Goal: Task Accomplishment & Management: Use online tool/utility

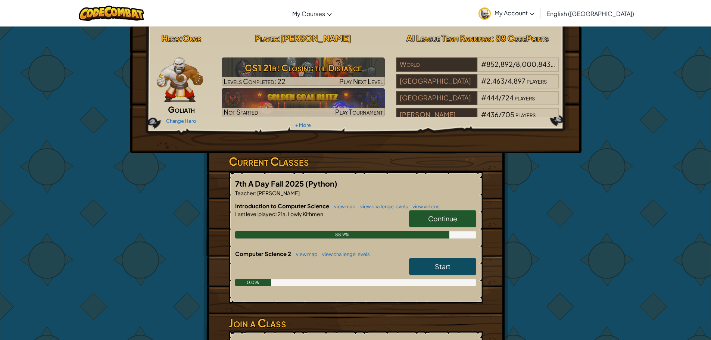
click at [425, 218] on link "Continue" at bounding box center [442, 218] width 67 height 17
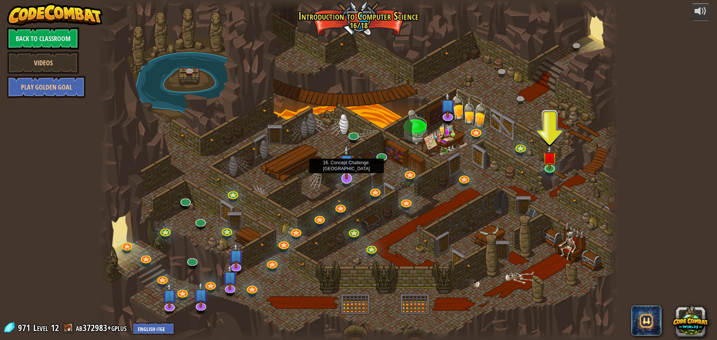
click at [347, 176] on img at bounding box center [346, 162] width 15 height 35
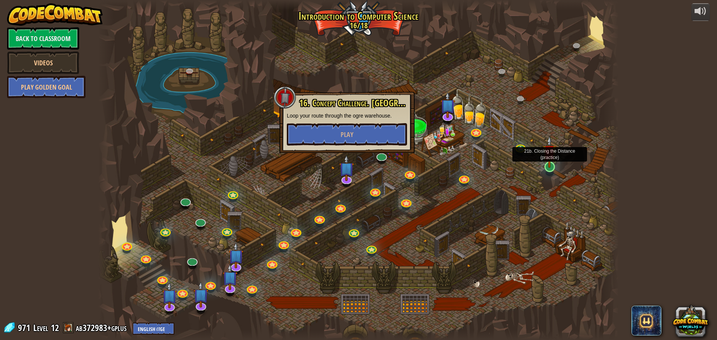
click at [546, 163] on img at bounding box center [550, 152] width 14 height 32
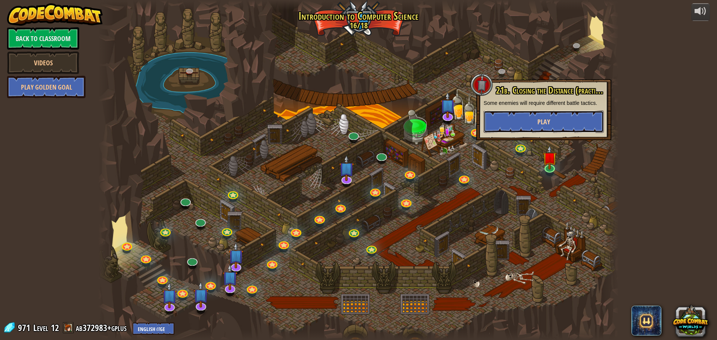
click at [509, 119] on button "Play" at bounding box center [544, 122] width 120 height 22
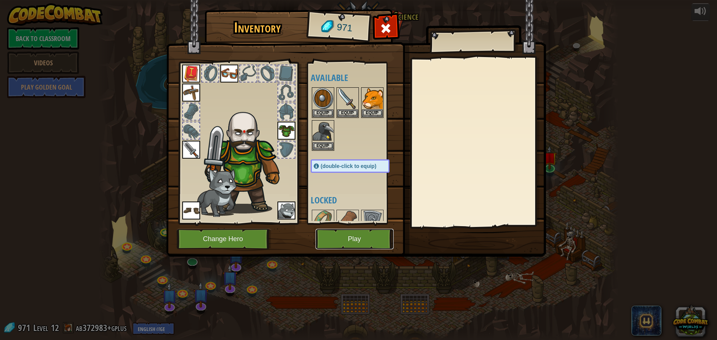
click at [353, 239] on button "Play" at bounding box center [355, 239] width 78 height 21
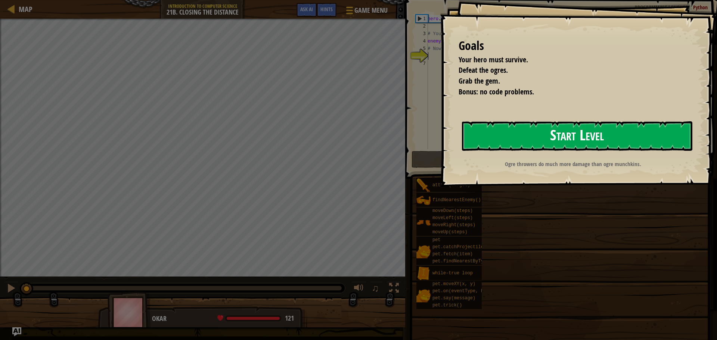
click at [540, 140] on button "Start Level" at bounding box center [577, 136] width 230 height 30
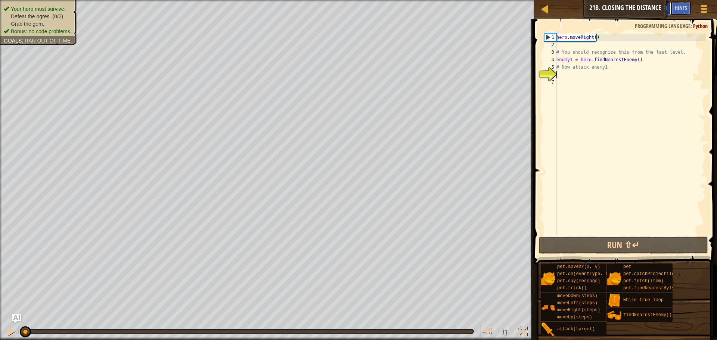
click at [663, 7] on span "Ask AI" at bounding box center [661, 7] width 13 height 7
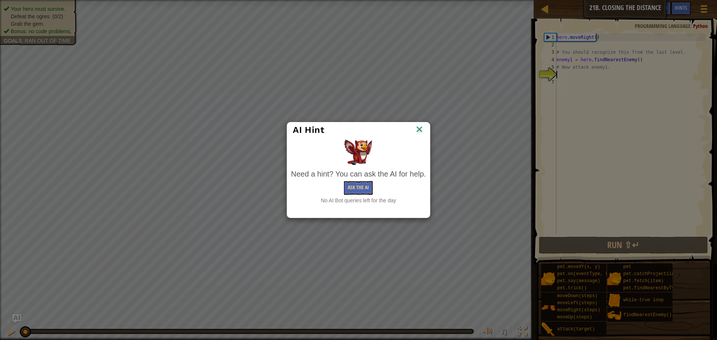
click at [359, 179] on div "Need a hint? You can ask the AI for help." at bounding box center [358, 174] width 135 height 11
click at [358, 185] on button "Ask the AI" at bounding box center [358, 188] width 29 height 14
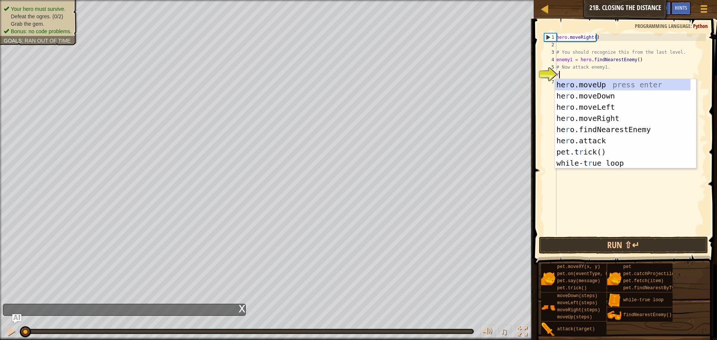
scroll to position [3, 0]
type textarea "rr"
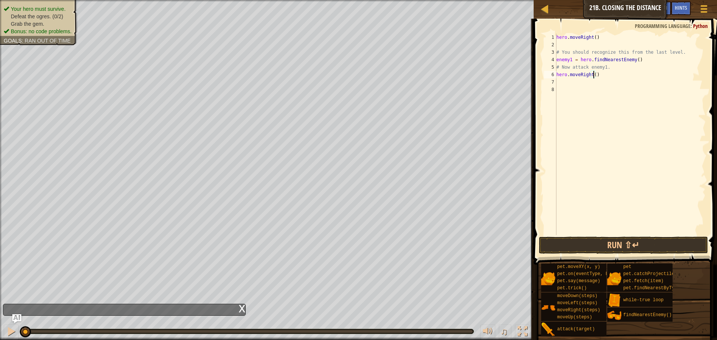
click at [594, 72] on div "hero . moveRight ( ) # You should recognize this from the last level. enemy1 = …" at bounding box center [630, 142] width 151 height 217
click at [607, 241] on button "Run ⇧↵" at bounding box center [623, 245] width 169 height 17
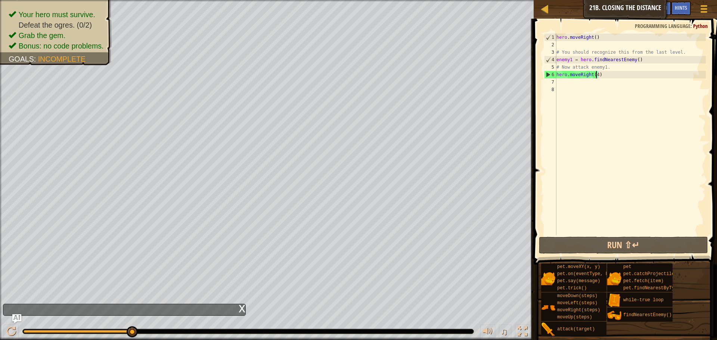
click at [611, 76] on div "hero . moveRight ( ) # You should recognize this from the last level. enemy1 = …" at bounding box center [630, 142] width 151 height 217
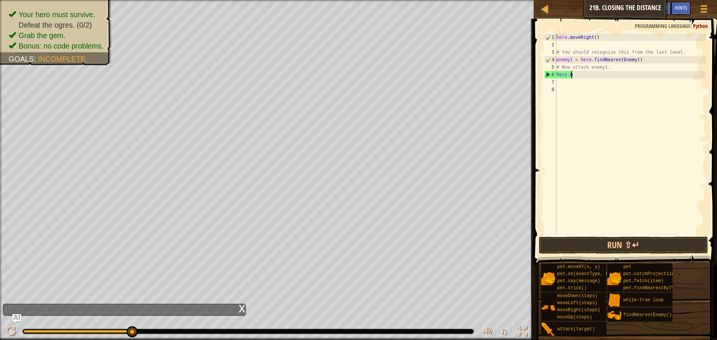
scroll to position [3, 0]
type textarea "h"
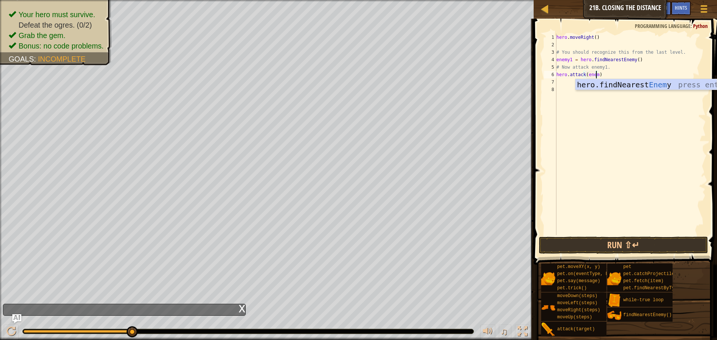
scroll to position [3, 3]
type textarea "hero.attack(enemy2)"
click at [569, 83] on div "hero . moveRight ( ) # You should recognize this from the last level. enemy1 = …" at bounding box center [630, 142] width 151 height 217
click at [600, 74] on div "hero . moveRight ( ) # You should recognize this from the last level. enemy1 = …" at bounding box center [630, 142] width 151 height 217
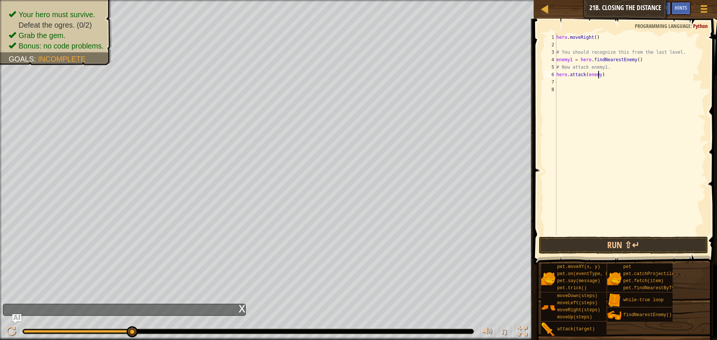
type textarea "hero.attack(enemy1)"
click at [583, 80] on div "hero . moveRight ( ) # You should recognize this from the last level. enemy1 = …" at bounding box center [630, 142] width 151 height 217
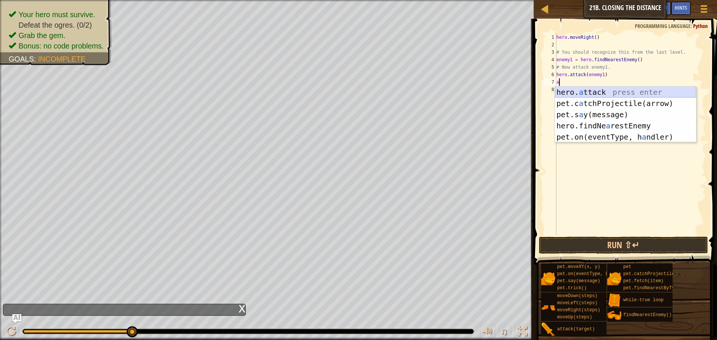
click at [583, 92] on div "hero. a ttack press enter pet.c a tchProjectile(arrow) press enter pet.s a y(me…" at bounding box center [625, 126] width 141 height 78
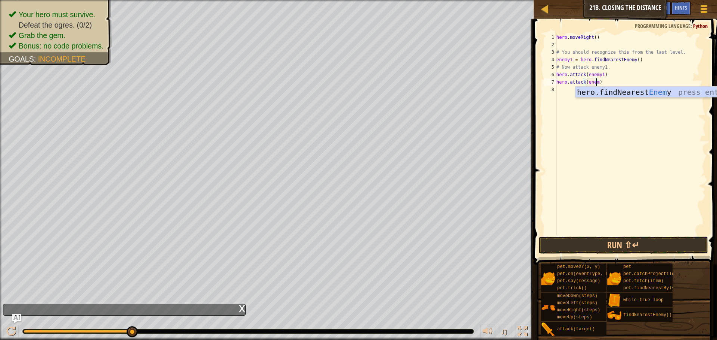
scroll to position [3, 3]
click at [618, 241] on button "Run ⇧↵" at bounding box center [623, 245] width 169 height 17
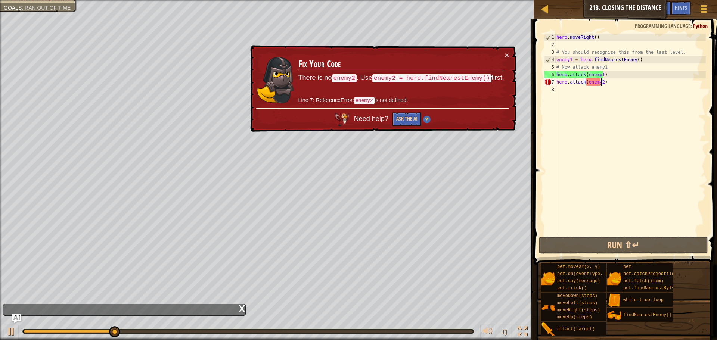
click at [617, 84] on div "hero . moveRight ( ) # You should recognize this from the last level. enemy1 = …" at bounding box center [630, 142] width 151 height 217
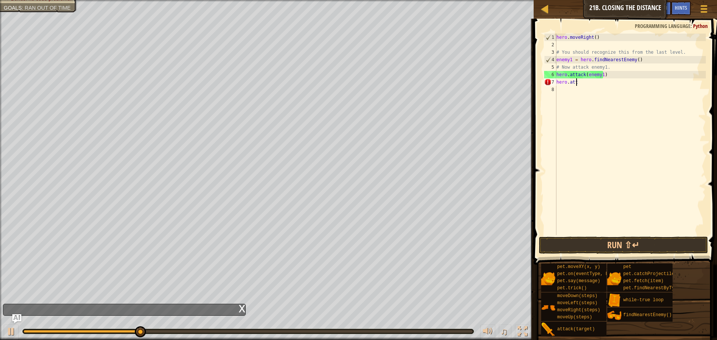
scroll to position [3, 0]
type textarea "h"
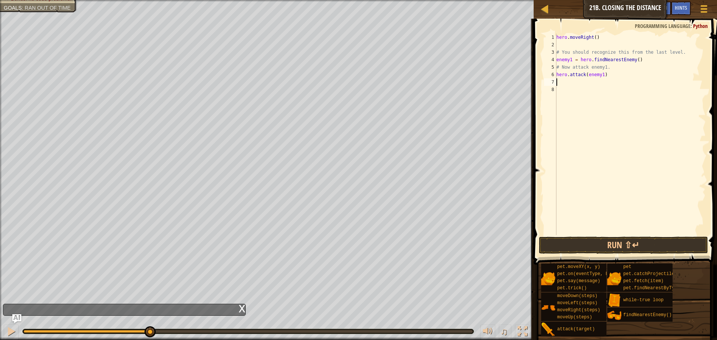
type textarea "d"
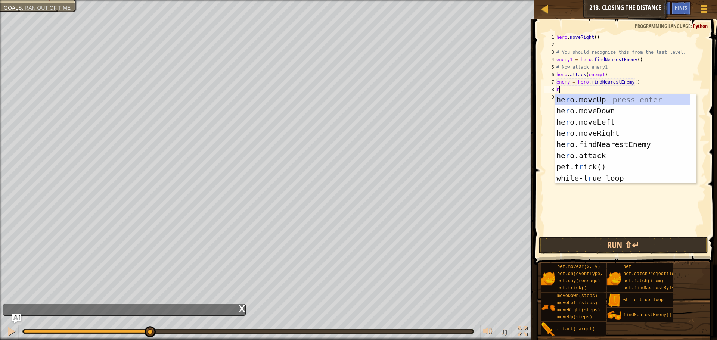
type textarea "rr"
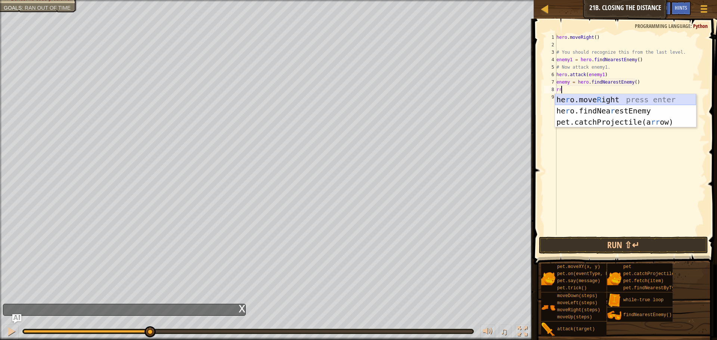
click at [611, 99] on div "he r o.move R ight press enter he r o.findNea r estEnemy press enter pet.catchP…" at bounding box center [625, 122] width 141 height 56
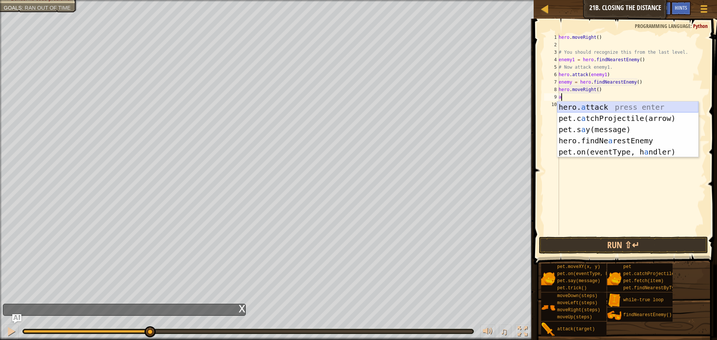
click at [617, 107] on div "hero. a ttack press enter pet.c a tchProjectile(arrow) press enter pet.s a y(me…" at bounding box center [627, 141] width 141 height 78
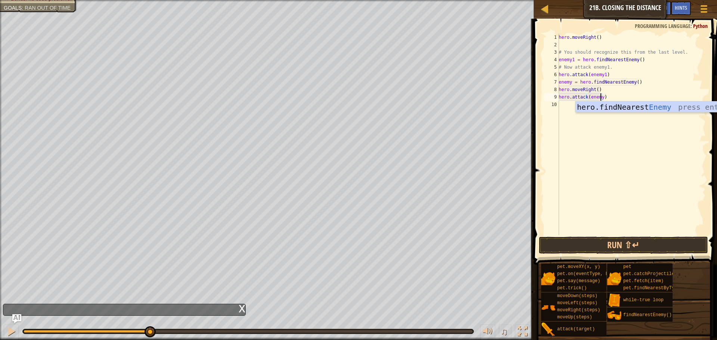
scroll to position [3, 3]
type textarea "hero.attack(enemy2)"
click at [599, 111] on div "hero . moveRight ( ) # You should recognize this from the last level. enemy1 = …" at bounding box center [631, 142] width 149 height 217
type textarea "m"
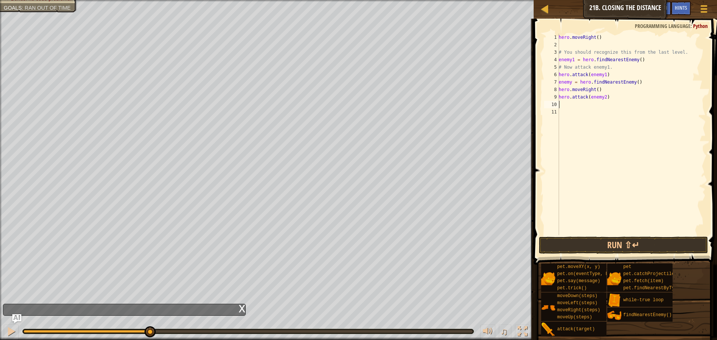
type textarea "rr"
click at [646, 241] on button "Run ⇧↵" at bounding box center [623, 245] width 169 height 17
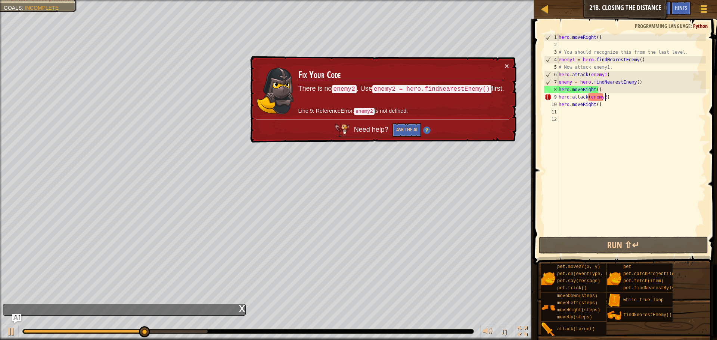
click at [629, 98] on div "hero . moveRight ( ) # You should recognize this from the last level. enemy1 = …" at bounding box center [631, 142] width 149 height 217
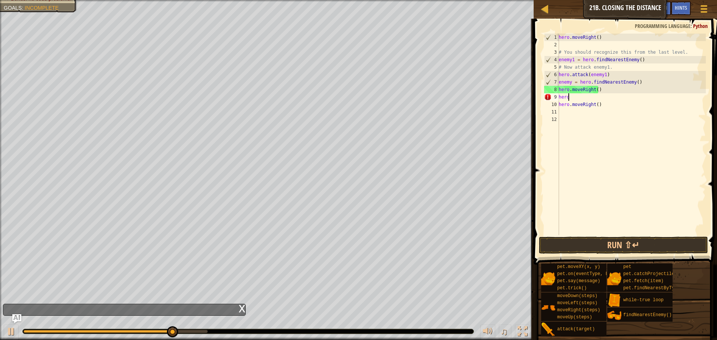
type textarea "h"
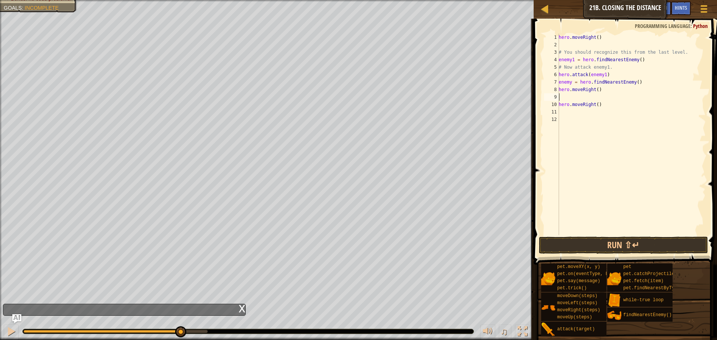
type textarea "rr"
click at [616, 112] on div "hero . moveRight ( ) # You should recognize this from the last level. enemy1 = …" at bounding box center [631, 142] width 149 height 217
type textarea "h"
click at [565, 102] on div "hero . moveRight ( ) # You should recognize this from the last level. enemy1 = …" at bounding box center [631, 142] width 149 height 217
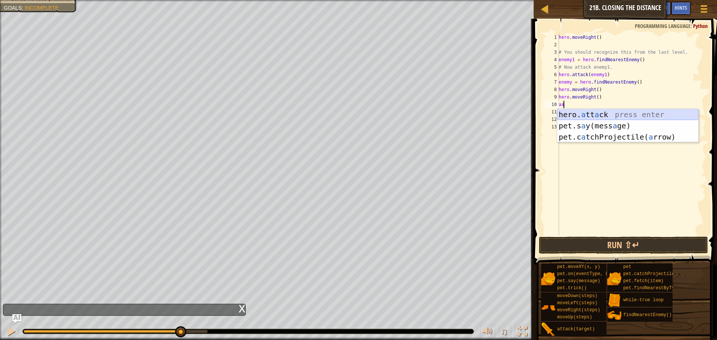
click at [585, 111] on div "hero. a tt a ck press enter pet.s a y(mess a ge) press enter pet.c a tchProject…" at bounding box center [627, 137] width 141 height 56
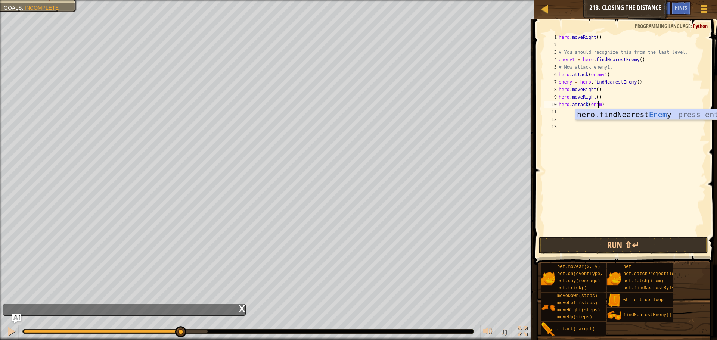
scroll to position [3, 3]
click at [665, 242] on button "Run ⇧↵" at bounding box center [623, 245] width 169 height 17
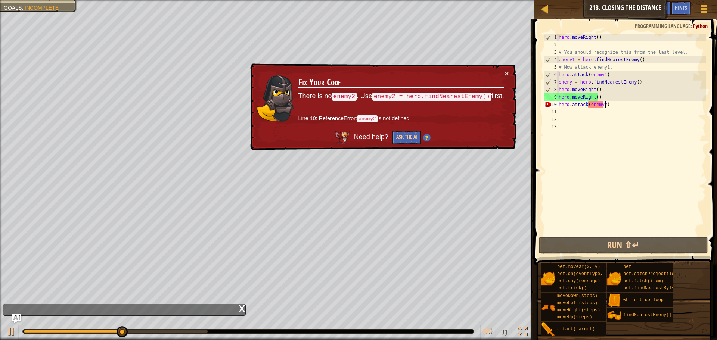
click at [627, 102] on div "hero . moveRight ( ) # You should recognize this from the last level. enemy1 = …" at bounding box center [631, 142] width 149 height 217
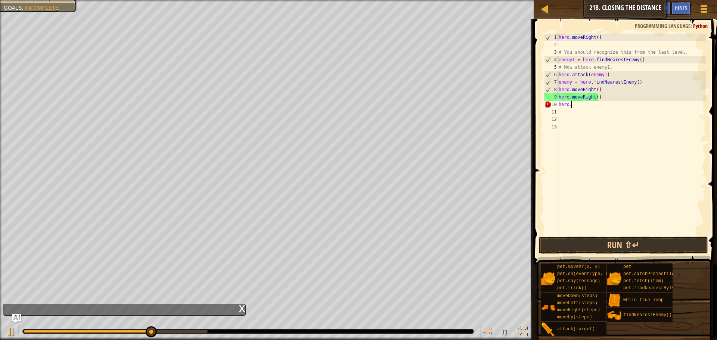
scroll to position [3, 0]
type textarea "h"
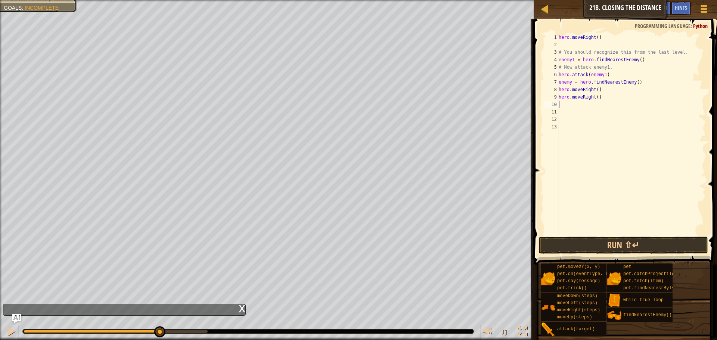
type textarea "rr"
click at [626, 248] on button "Run ⇧↵" at bounding box center [623, 245] width 169 height 17
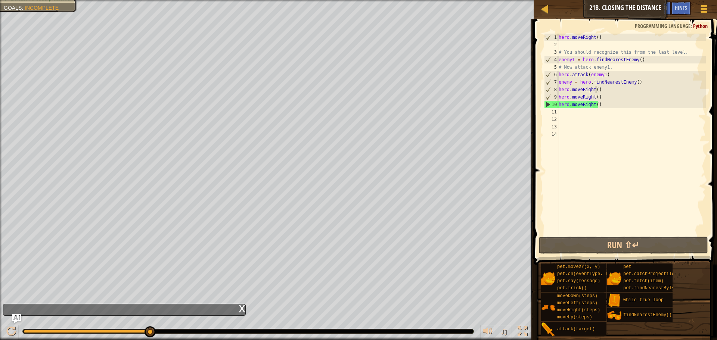
click at [596, 88] on div "hero . moveRight ( ) # You should recognize this from the last level. enemy1 = …" at bounding box center [631, 142] width 149 height 217
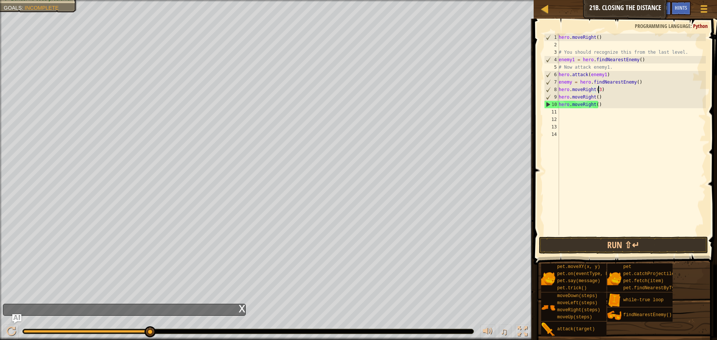
scroll to position [3, 3]
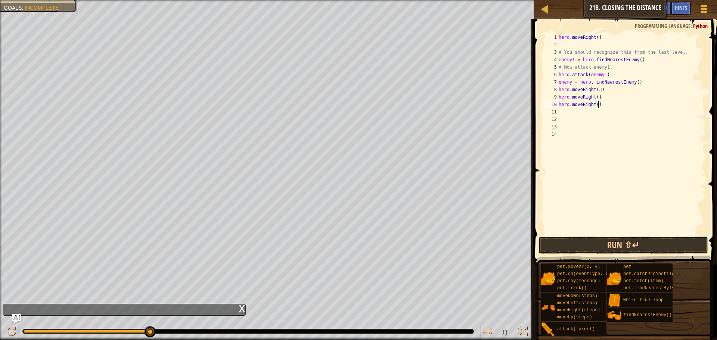
click at [614, 104] on div "hero . moveRight ( ) # You should recognize this from the last level. enemy1 = …" at bounding box center [631, 142] width 149 height 217
type textarea "hero.moveRight()"
type textarea "h"
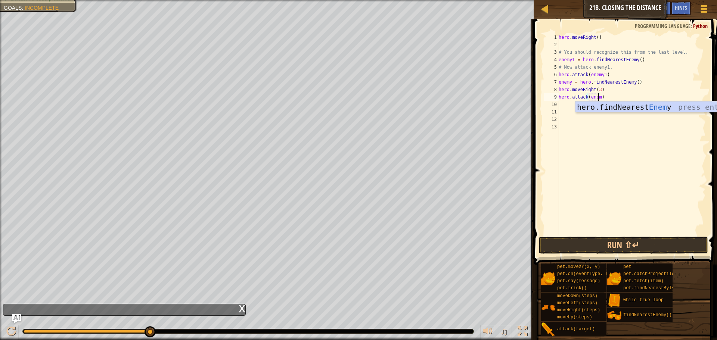
scroll to position [3, 3]
click at [629, 248] on button "Run ⇧↵" at bounding box center [623, 245] width 169 height 17
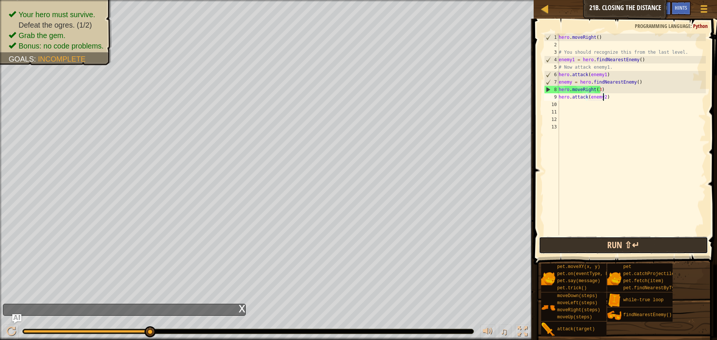
drag, startPoint x: 594, startPoint y: 241, endPoint x: 604, endPoint y: 244, distance: 10.9
click at [597, 242] on button "Run ⇧↵" at bounding box center [623, 245] width 169 height 17
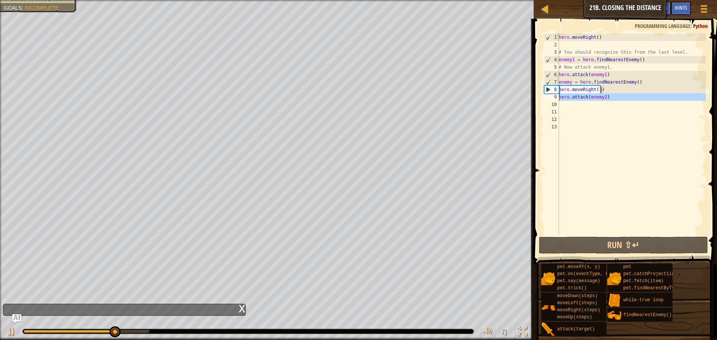
click at [559, 100] on div "9" at bounding box center [551, 96] width 15 height 7
click at [558, 100] on div "9" at bounding box center [551, 96] width 15 height 7
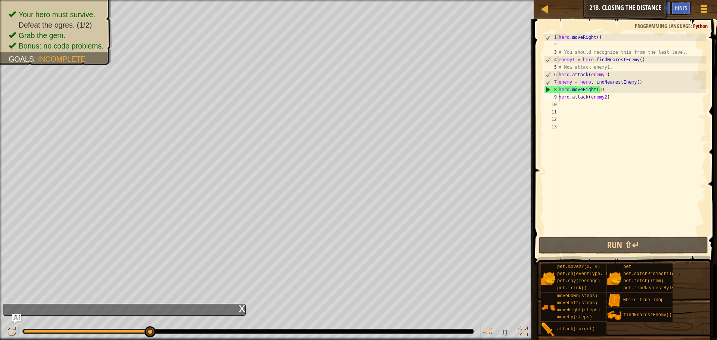
click at [558, 97] on div "9" at bounding box center [551, 96] width 15 height 7
click at [559, 96] on div "9" at bounding box center [551, 96] width 15 height 7
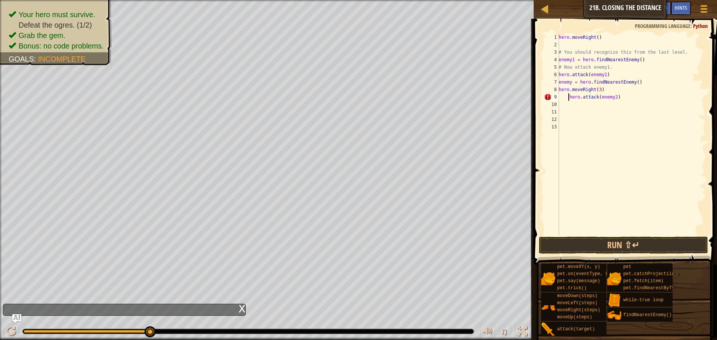
type textarea "hero.attack(enemy2)"
click at [575, 98] on div "hero . moveRight ( ) # You should recognize this from the last level. enemy1 = …" at bounding box center [631, 142] width 149 height 217
type textarea "m"
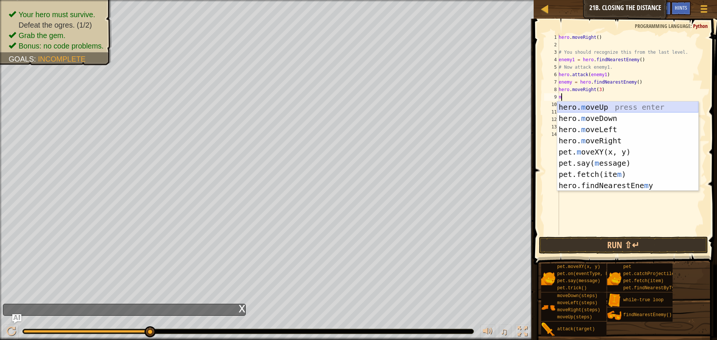
click at [612, 110] on div "hero. m oveUp press enter hero. m oveDown press enter hero. m oveLeft press ent…" at bounding box center [627, 158] width 141 height 112
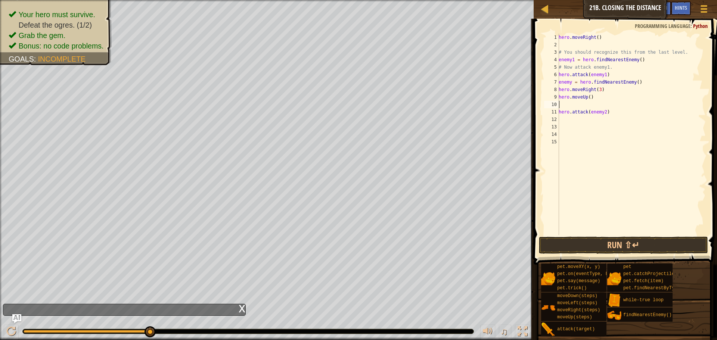
type textarea ","
click at [611, 250] on button "Run ⇧↵" at bounding box center [623, 245] width 169 height 17
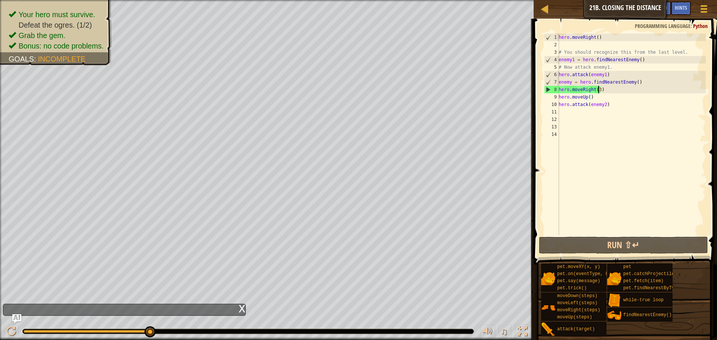
click at [598, 89] on div "hero . moveRight ( ) # You should recognize this from the last level. enemy1 = …" at bounding box center [631, 142] width 149 height 217
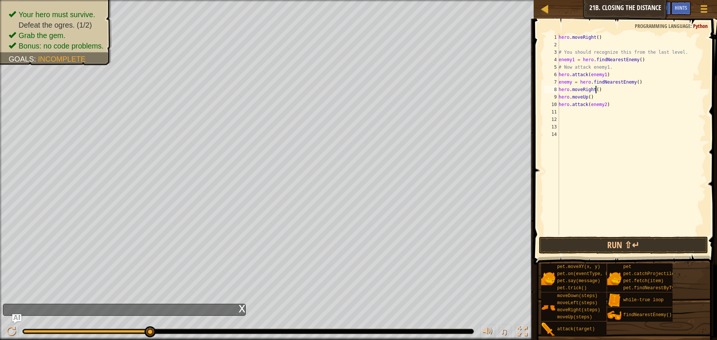
scroll to position [3, 3]
click at [625, 252] on button "Run ⇧↵" at bounding box center [623, 245] width 169 height 17
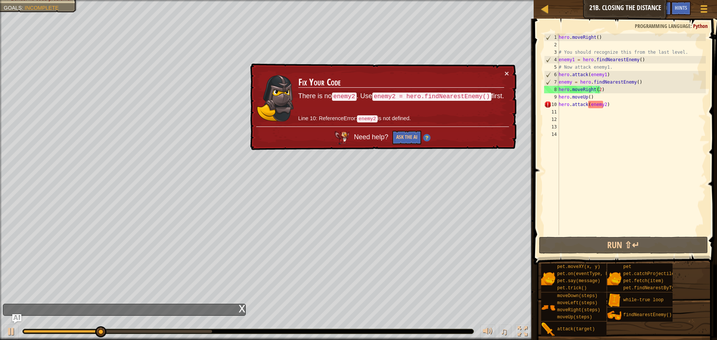
click at [364, 118] on p "Line 10: ReferenceError: enemy2 is not defined." at bounding box center [401, 119] width 206 height 8
click at [412, 136] on button "Ask the AI" at bounding box center [407, 138] width 29 height 14
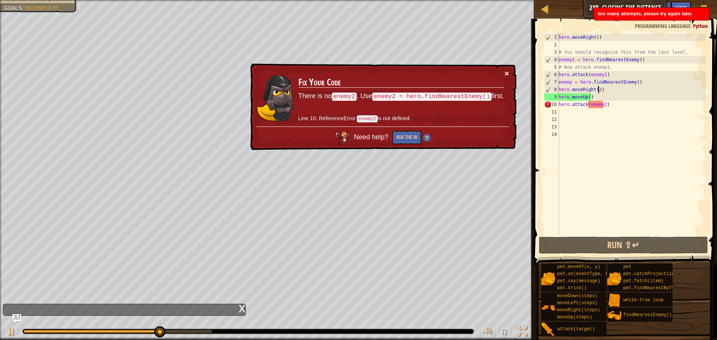
click at [507, 69] on button "×" at bounding box center [507, 73] width 4 height 8
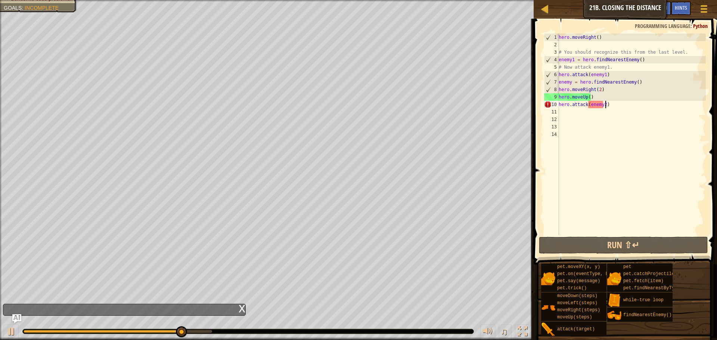
click at [607, 104] on div "hero . moveRight ( ) # You should recognize this from the last level. enemy1 = …" at bounding box center [631, 142] width 149 height 217
type textarea "hero.attack(enemy2)"
click at [601, 106] on div "hero . moveRight ( ) # You should recognize this from the last level. enemy1 = …" at bounding box center [631, 142] width 149 height 217
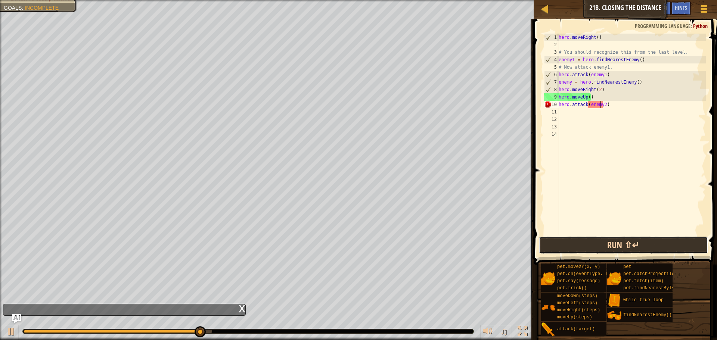
click at [634, 241] on button "Run ⇧↵" at bounding box center [623, 245] width 169 height 17
